Goal: Obtain resource: Download file/media

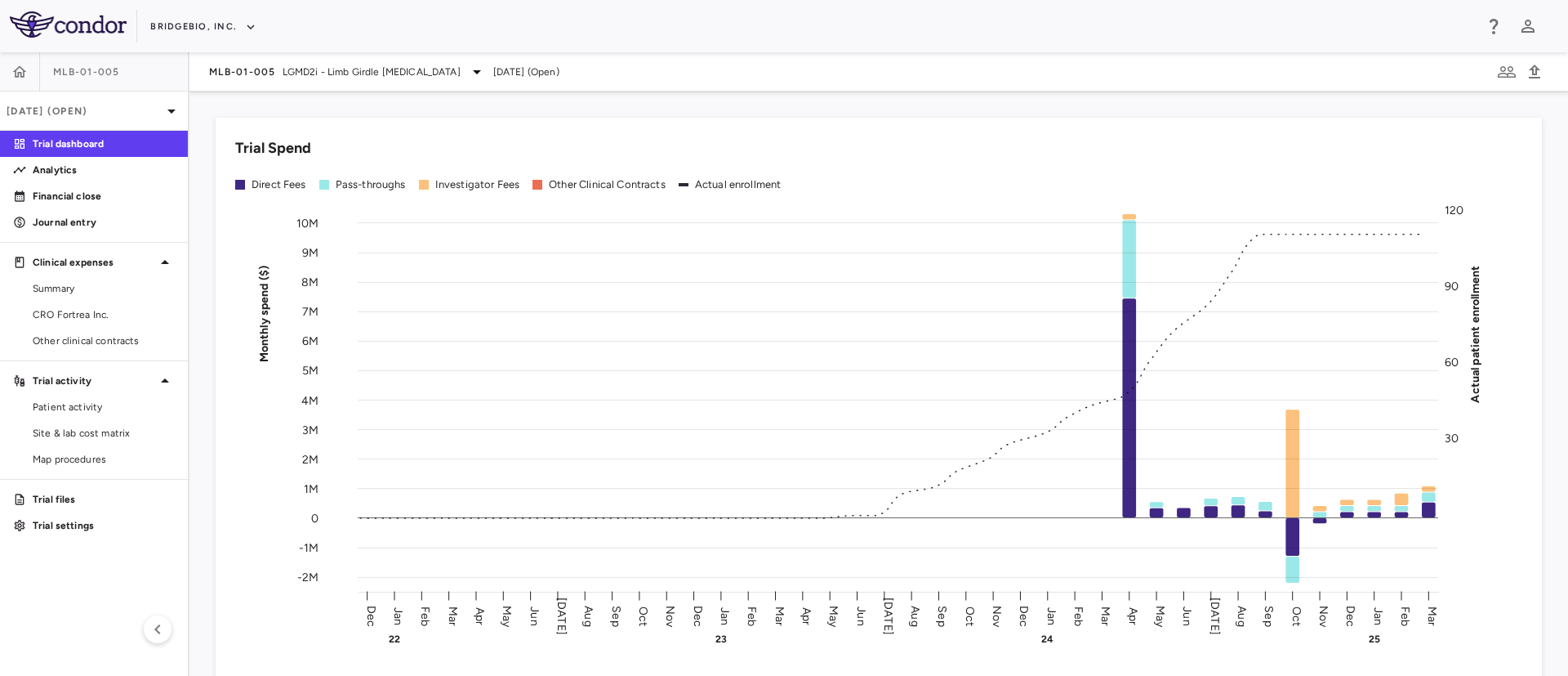
click at [201, 13] on div "BridgeBio, Inc." at bounding box center [812, 26] width 1323 height 27
click at [223, 22] on button "BridgeBio, Inc." at bounding box center [203, 27] width 106 height 26
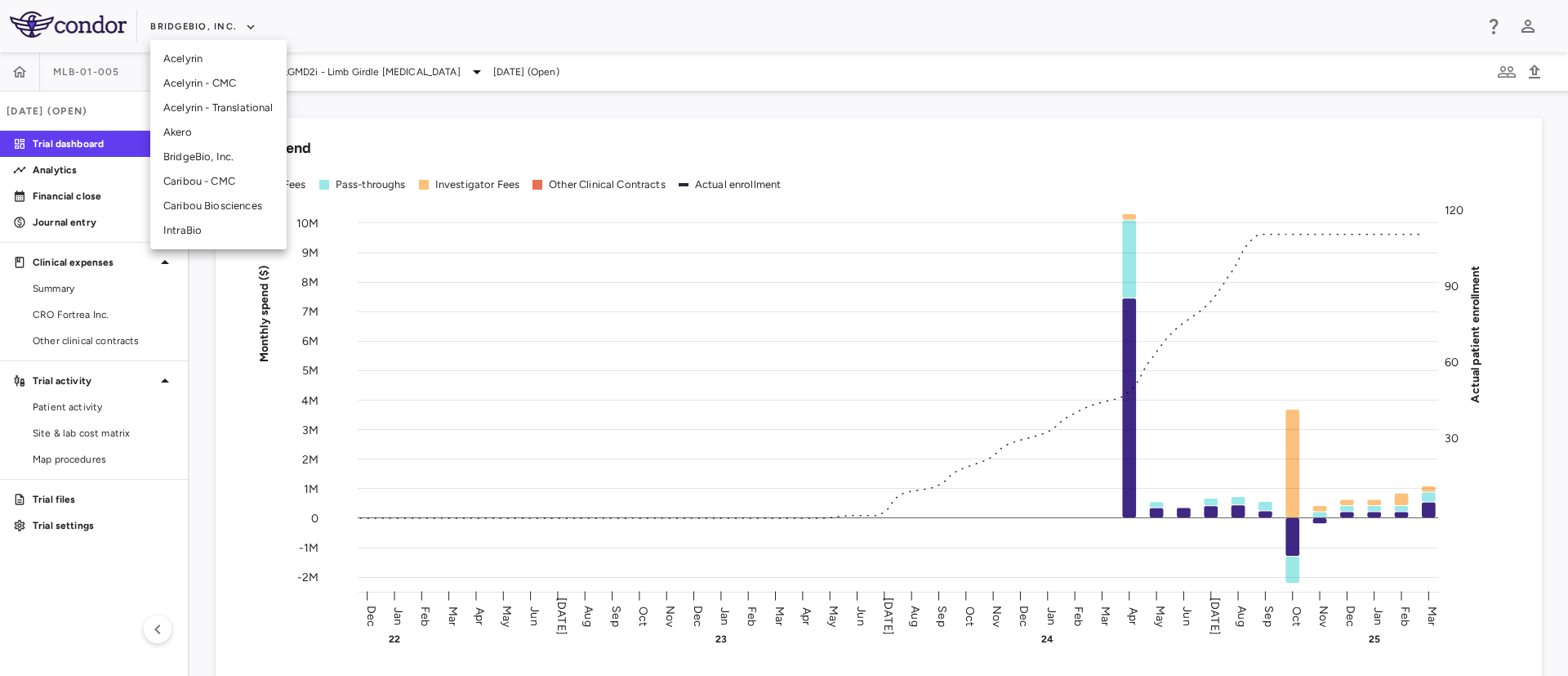
click at [194, 130] on li "Akero" at bounding box center [218, 133] width 136 height 25
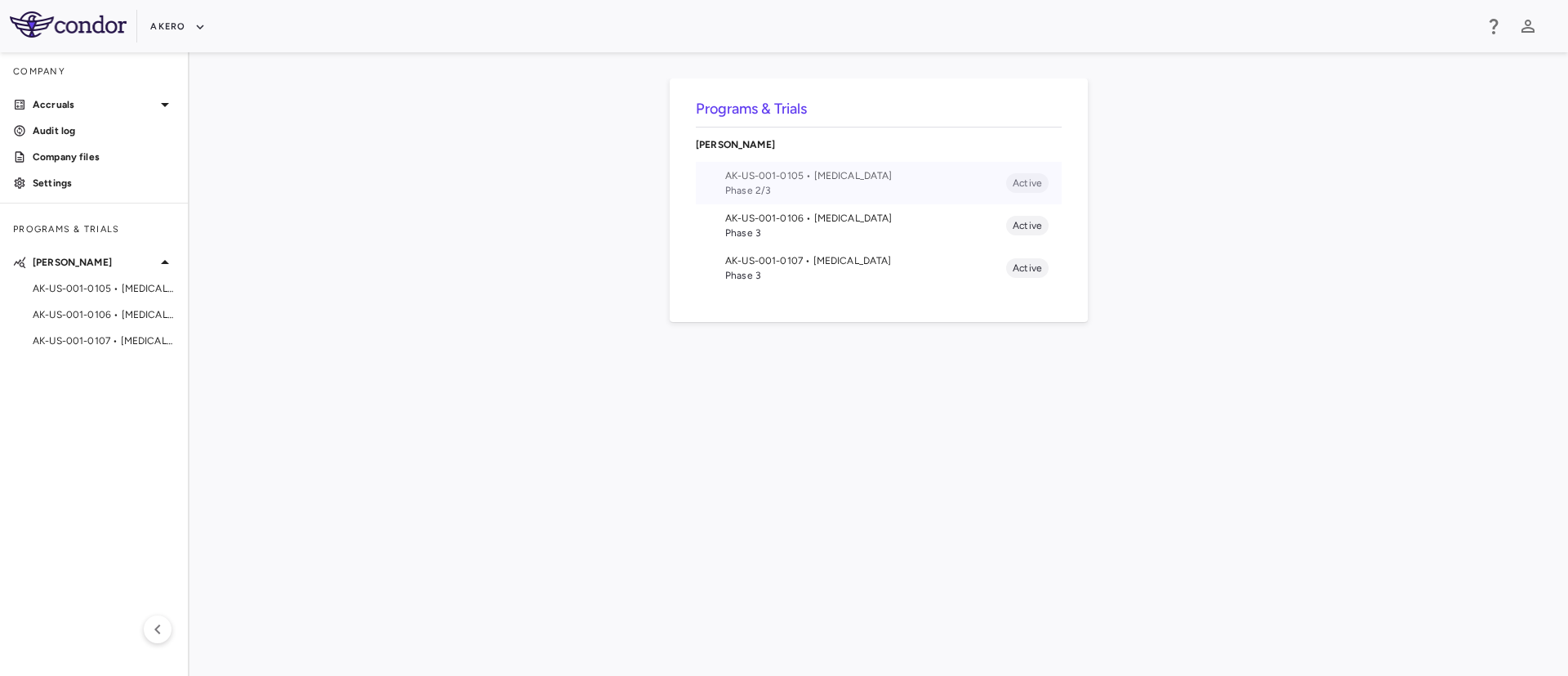
click at [784, 180] on span "AK-US-001-0105 • [MEDICAL_DATA]" at bounding box center [865, 175] width 281 height 15
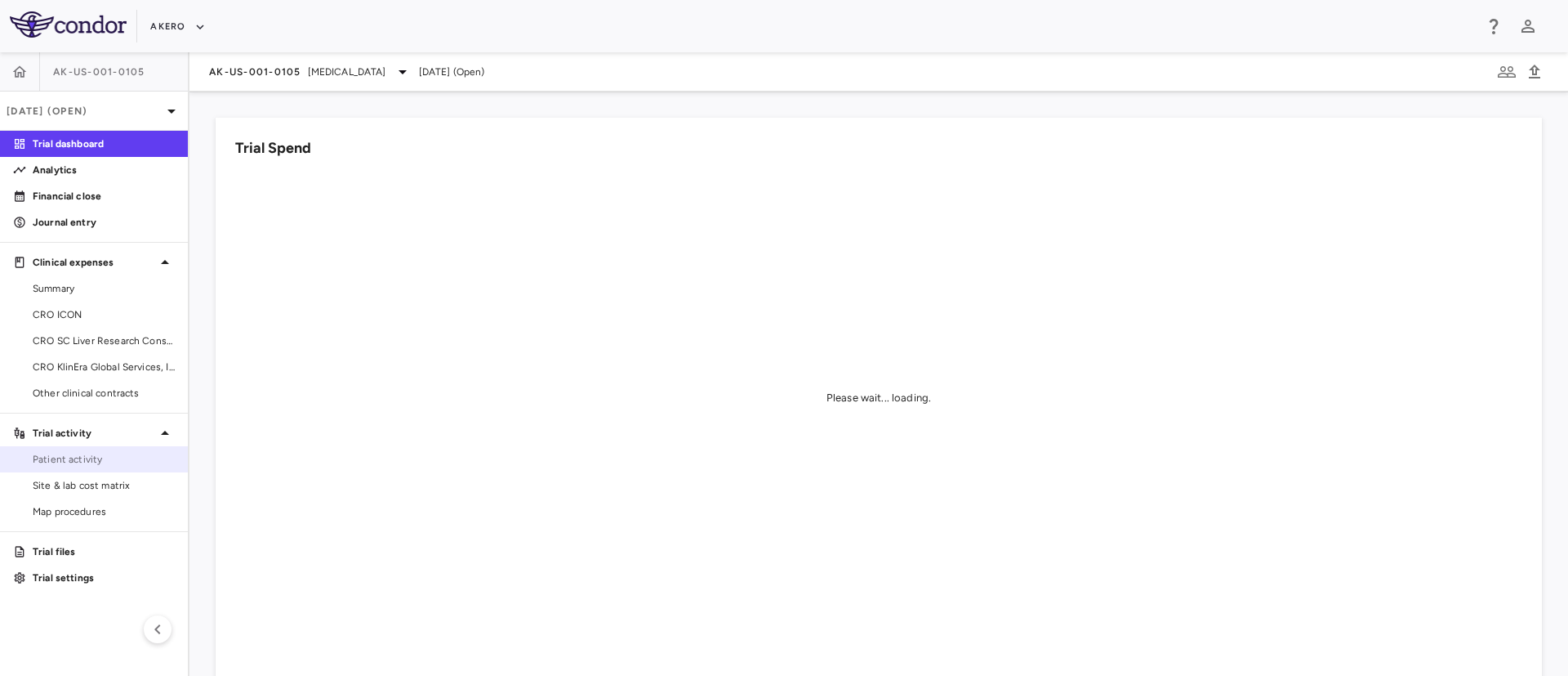
click at [66, 454] on span "Patient activity" at bounding box center [104, 459] width 142 height 15
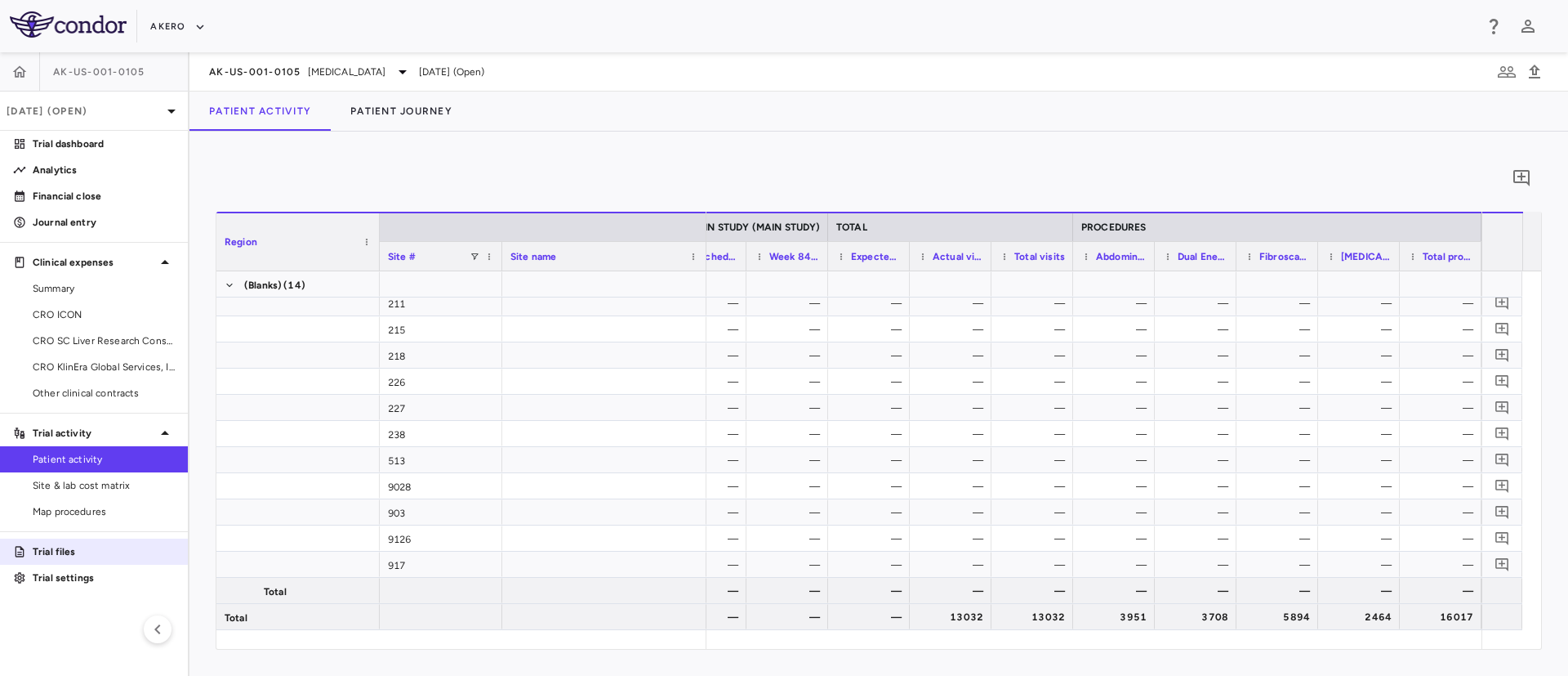
click at [38, 556] on p "Trial files" at bounding box center [104, 551] width 142 height 15
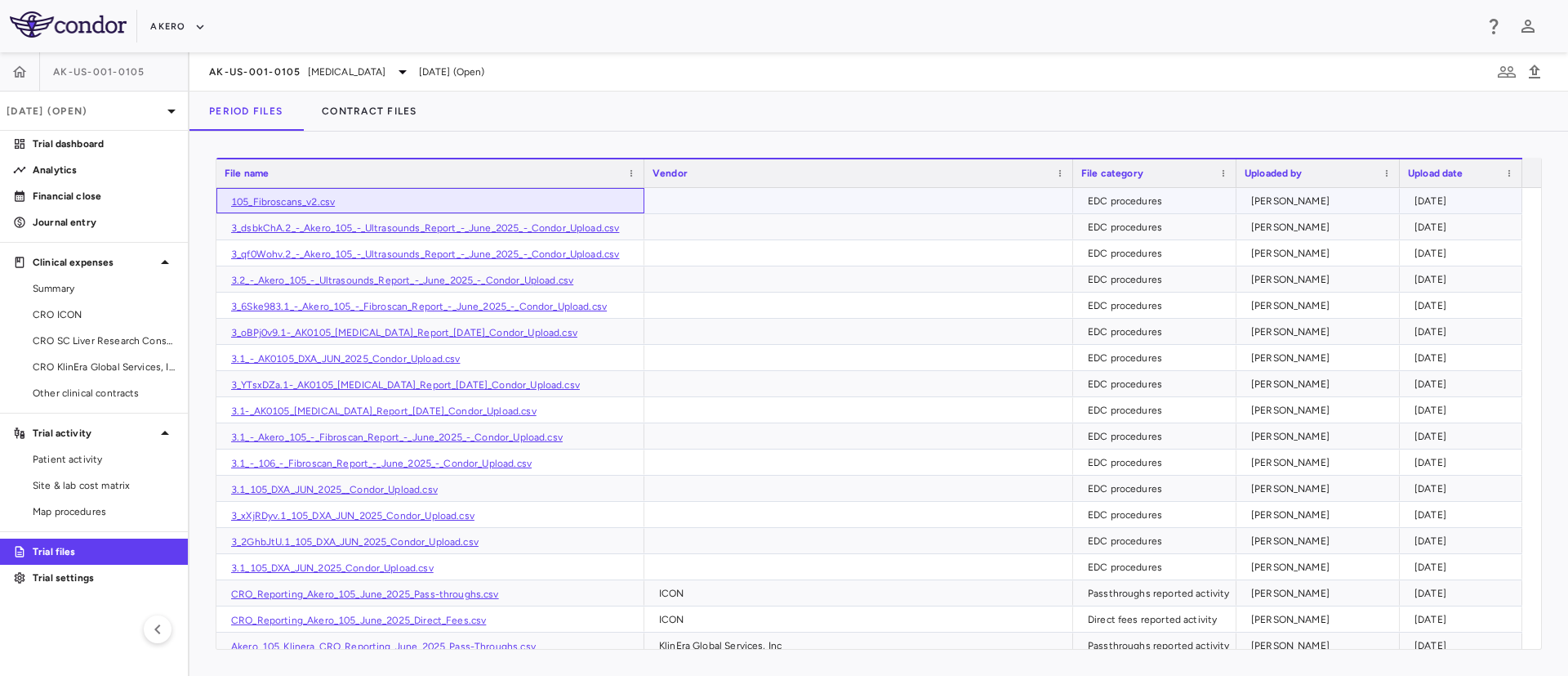
click at [290, 201] on link "105_Fibroscans_v2.csv" at bounding box center [283, 201] width 104 height 11
